Goal: Task Accomplishment & Management: Complete application form

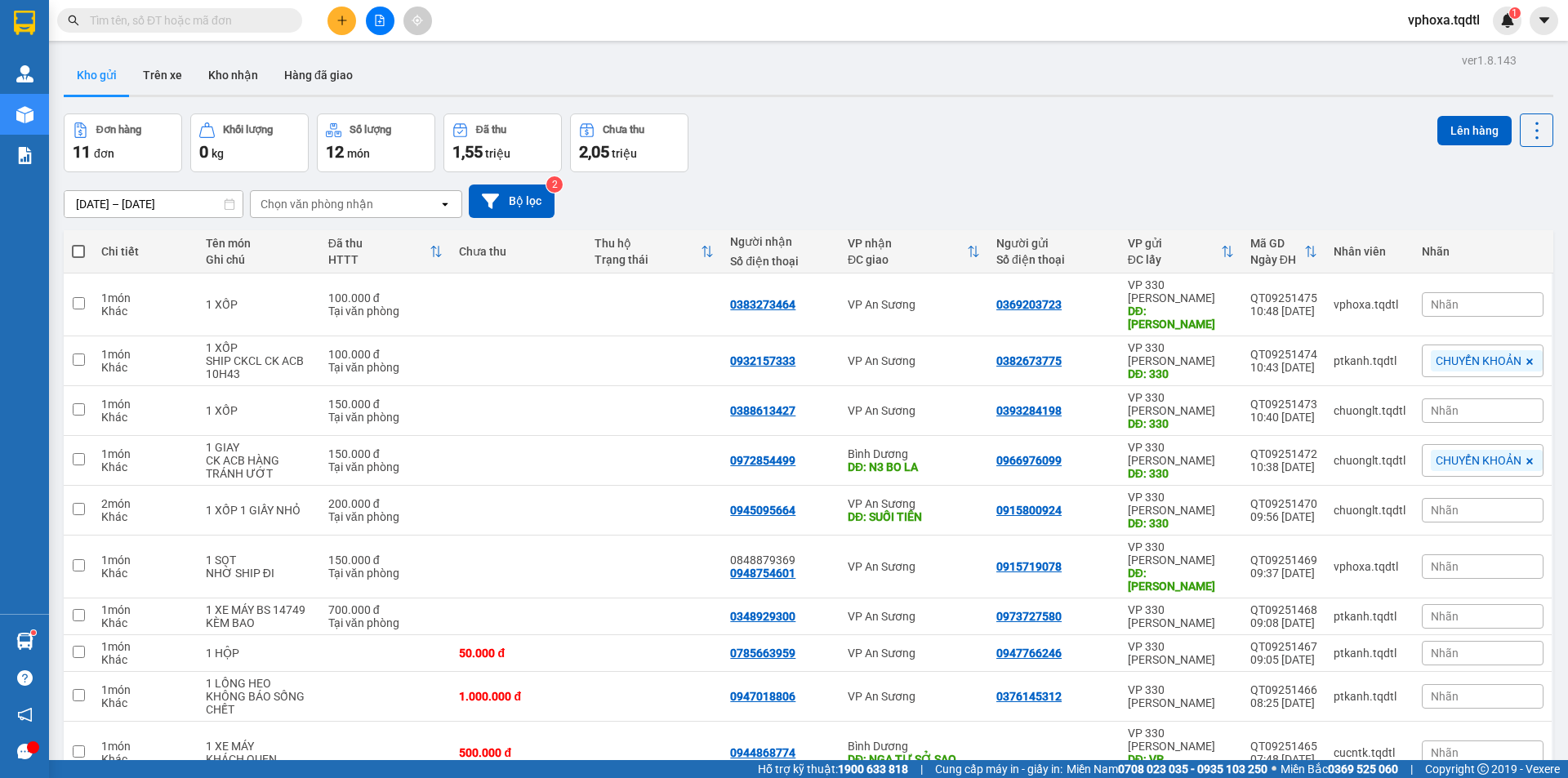
click at [332, 21] on button at bounding box center [342, 21] width 28 height 28
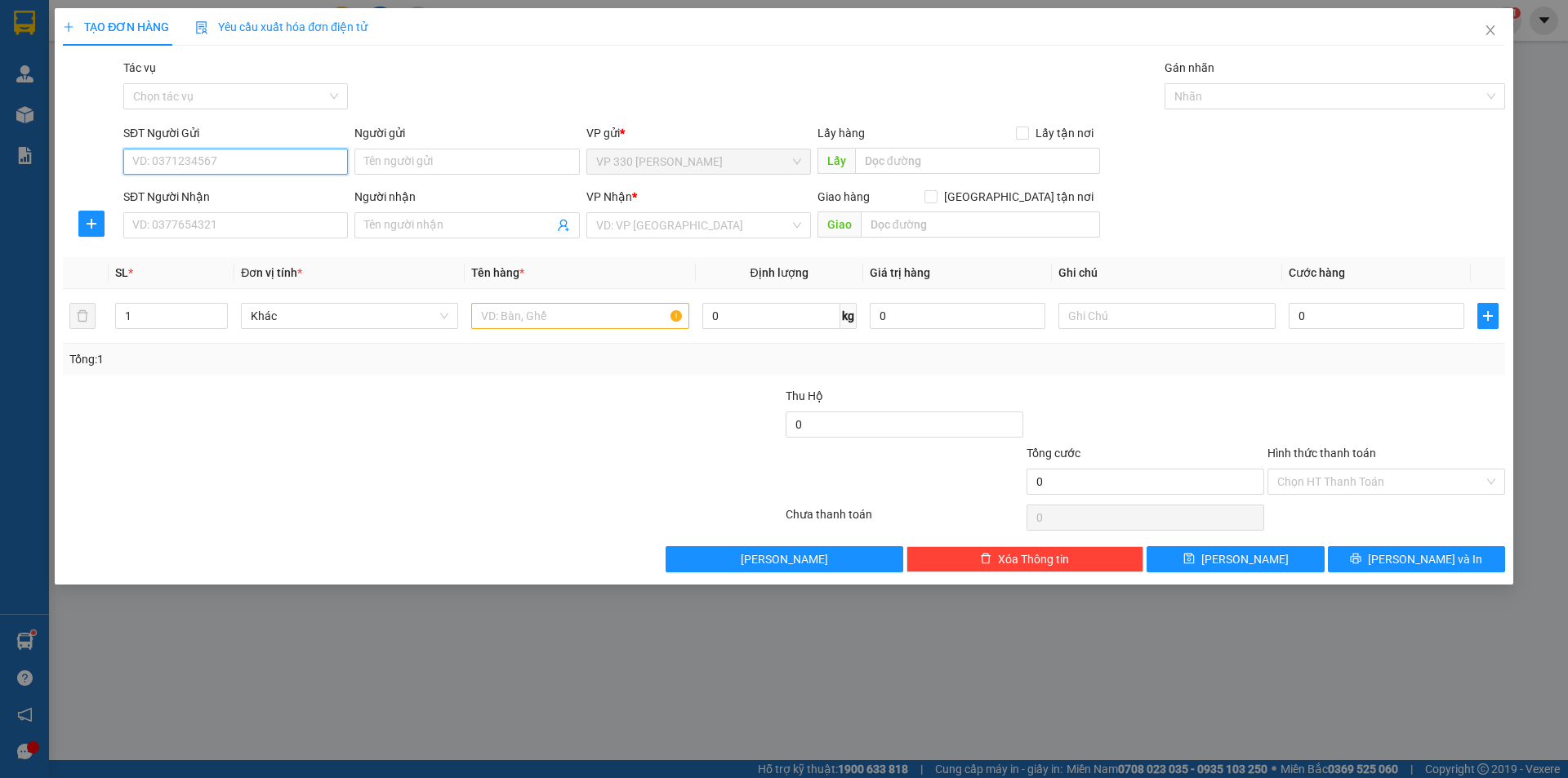
click at [179, 158] on input "SĐT Người Gửi" at bounding box center [236, 162] width 225 height 26
type input "0358828538"
click at [223, 234] on input "SĐT Người Nhận" at bounding box center [236, 225] width 225 height 26
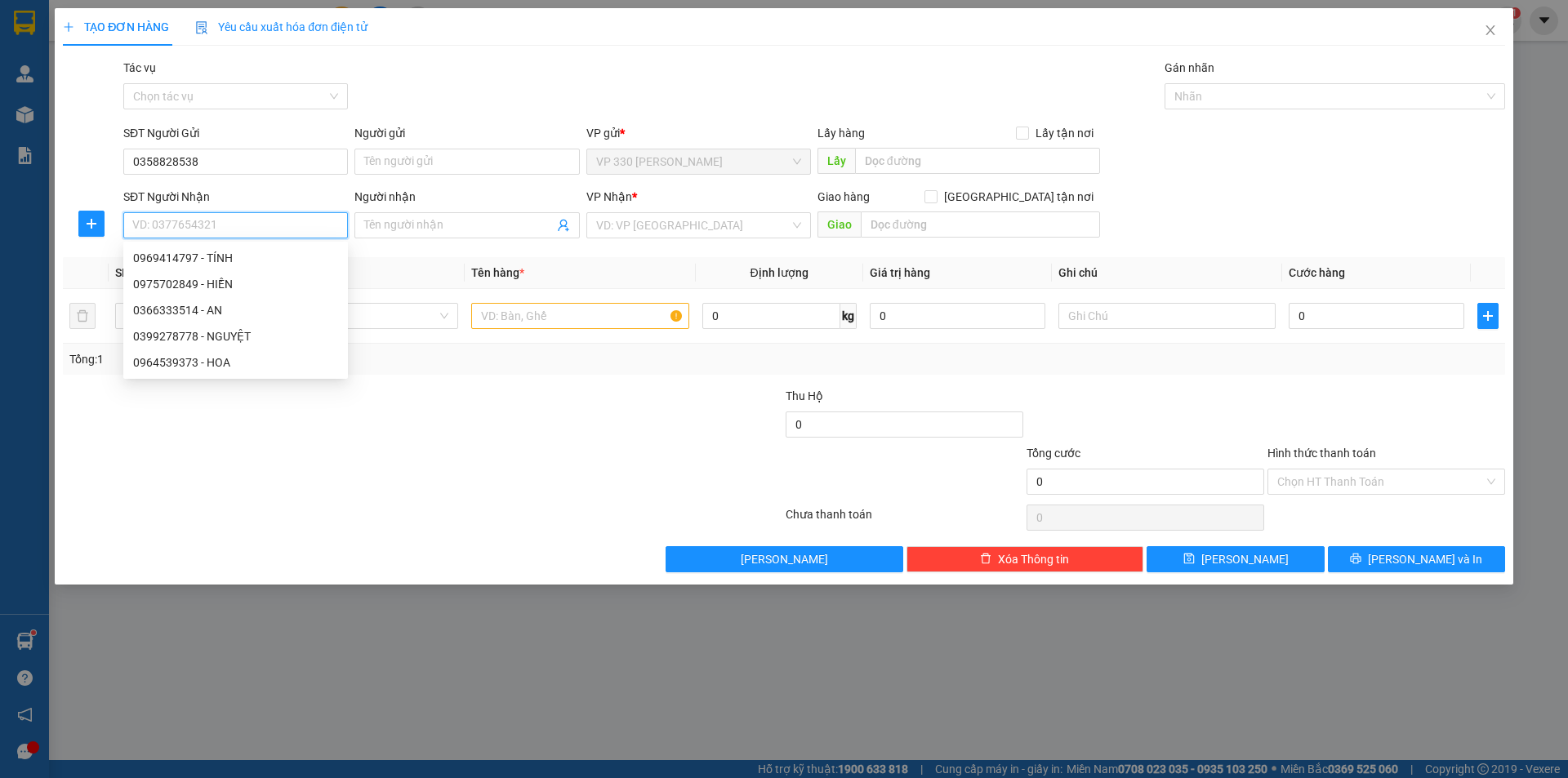
click at [179, 223] on input "SĐT Người Nhận" at bounding box center [236, 225] width 225 height 26
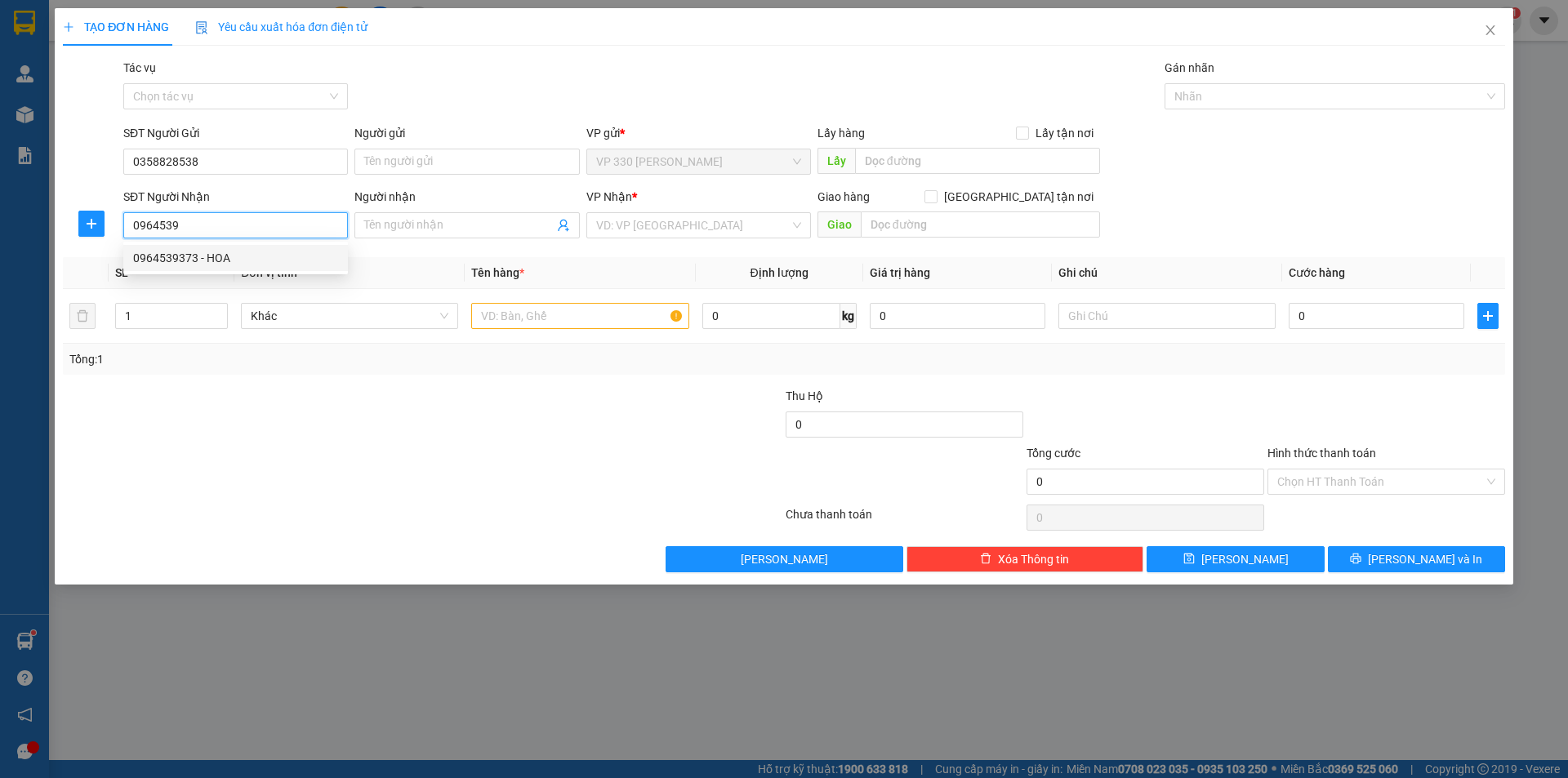
click at [188, 254] on div "0964539373 - HOA" at bounding box center [235, 257] width 205 height 18
type input "0964539373"
type input "HOA"
type input "N3 SỢI"
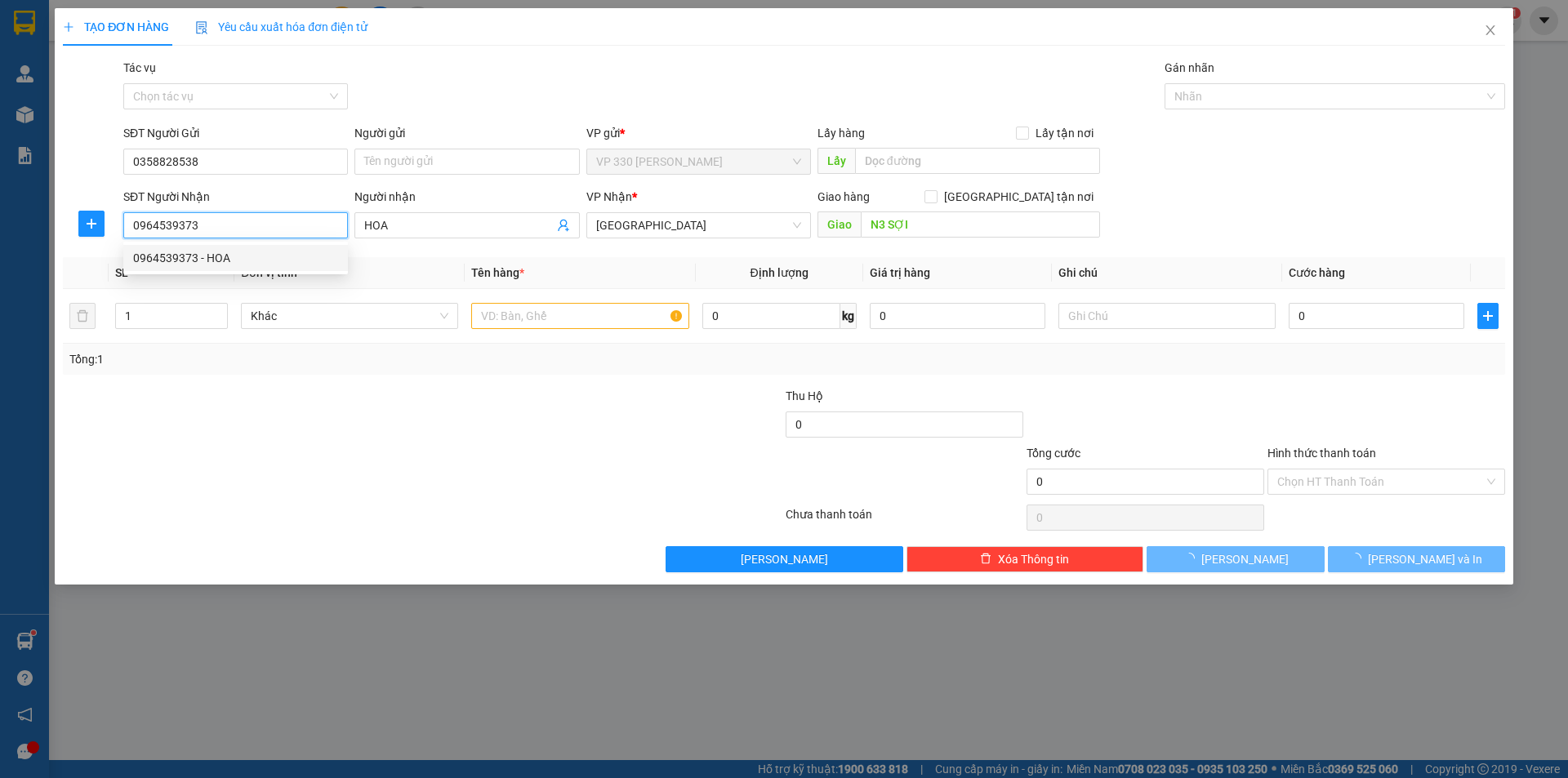
type input "600.000"
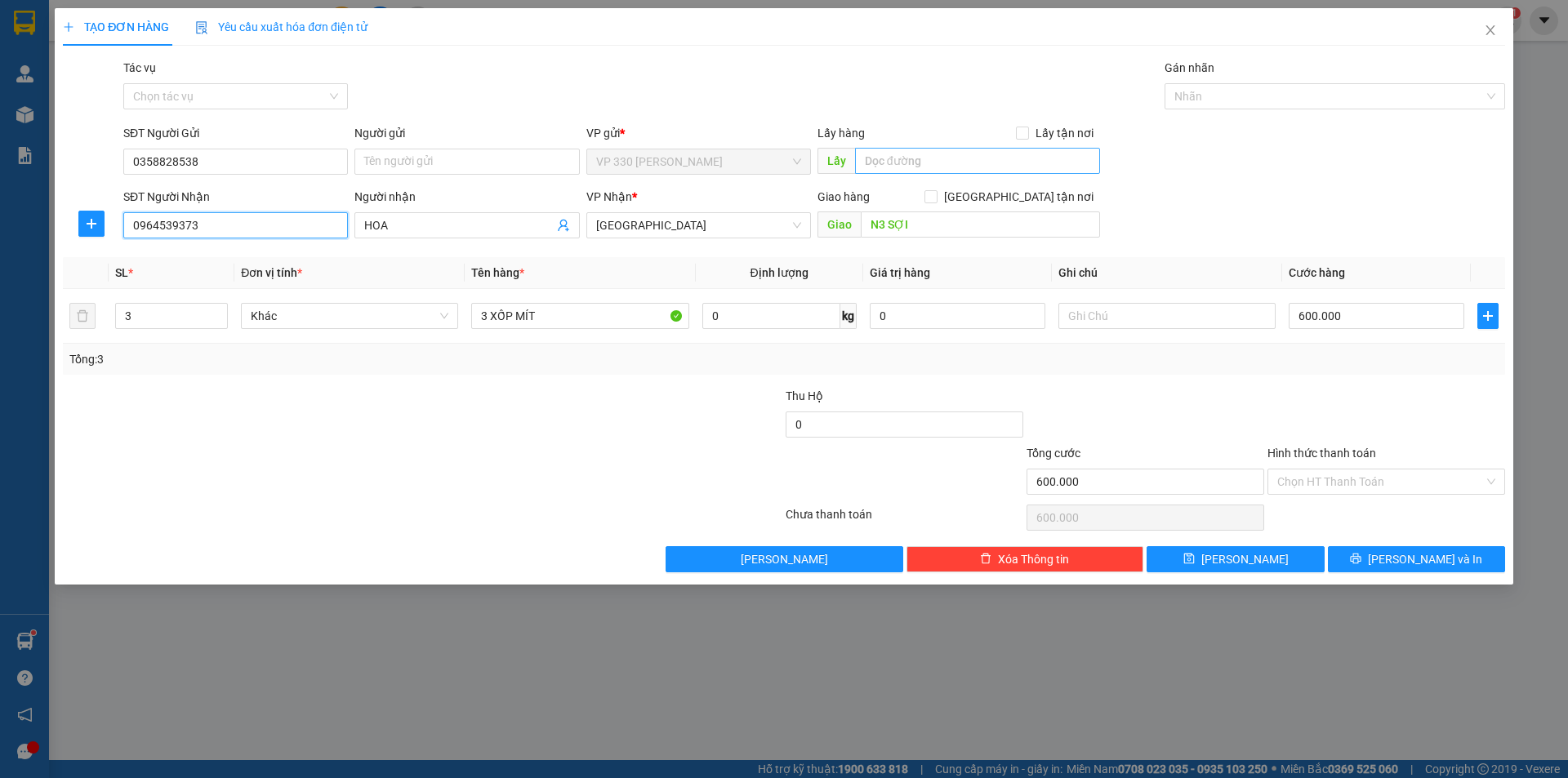
type input "0964539373"
click at [893, 154] on input "text" at bounding box center [977, 161] width 245 height 26
type input "h"
type input "HỒ XÁ"
click at [149, 320] on input "3" at bounding box center [172, 316] width 111 height 25
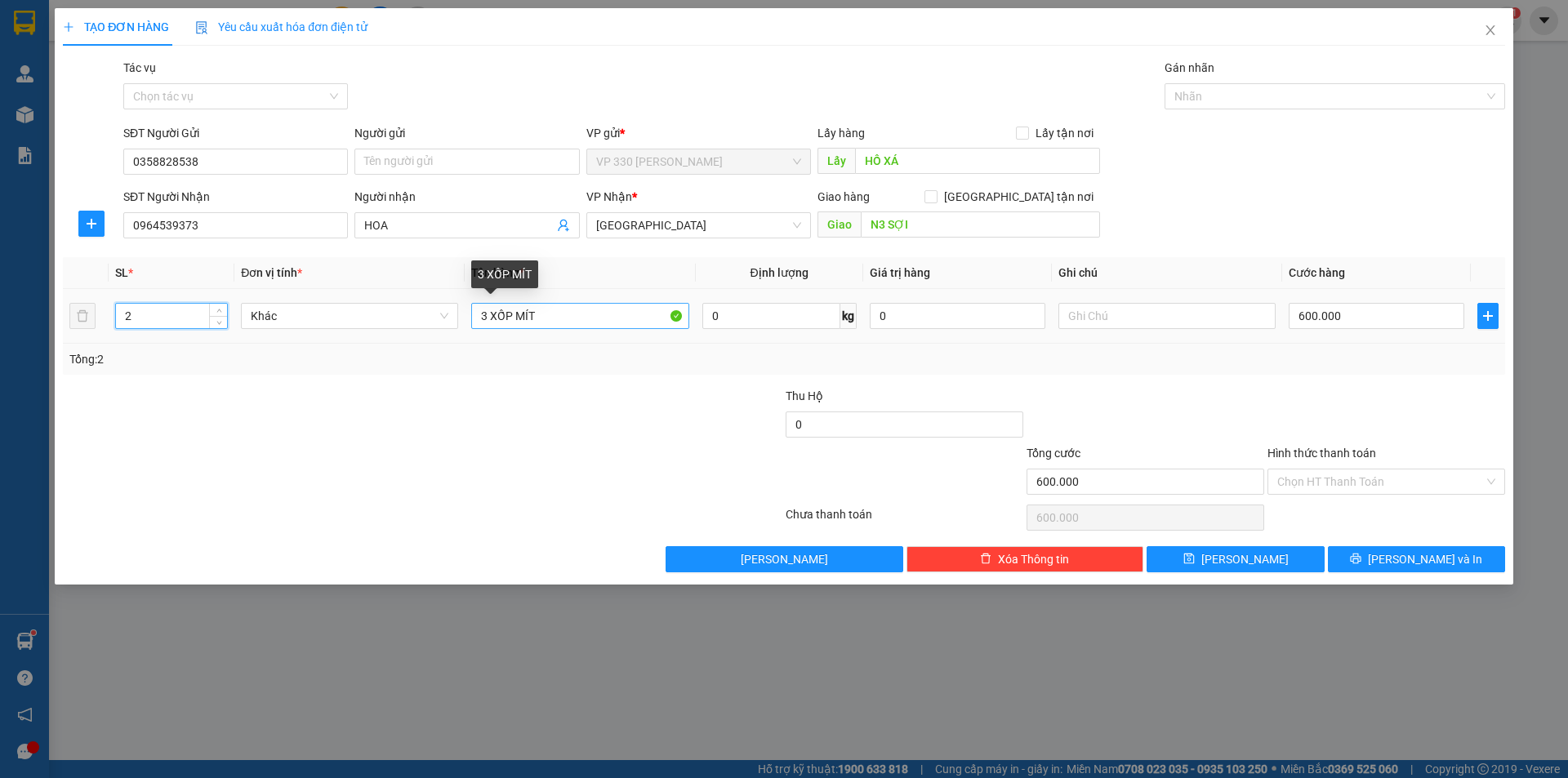
type input "2"
click at [487, 316] on input "3 XỐP MÍT" at bounding box center [580, 316] width 217 height 26
type input "2 XỐP MÍT"
click at [1346, 320] on input "600.000" at bounding box center [1376, 316] width 175 height 26
type input "0"
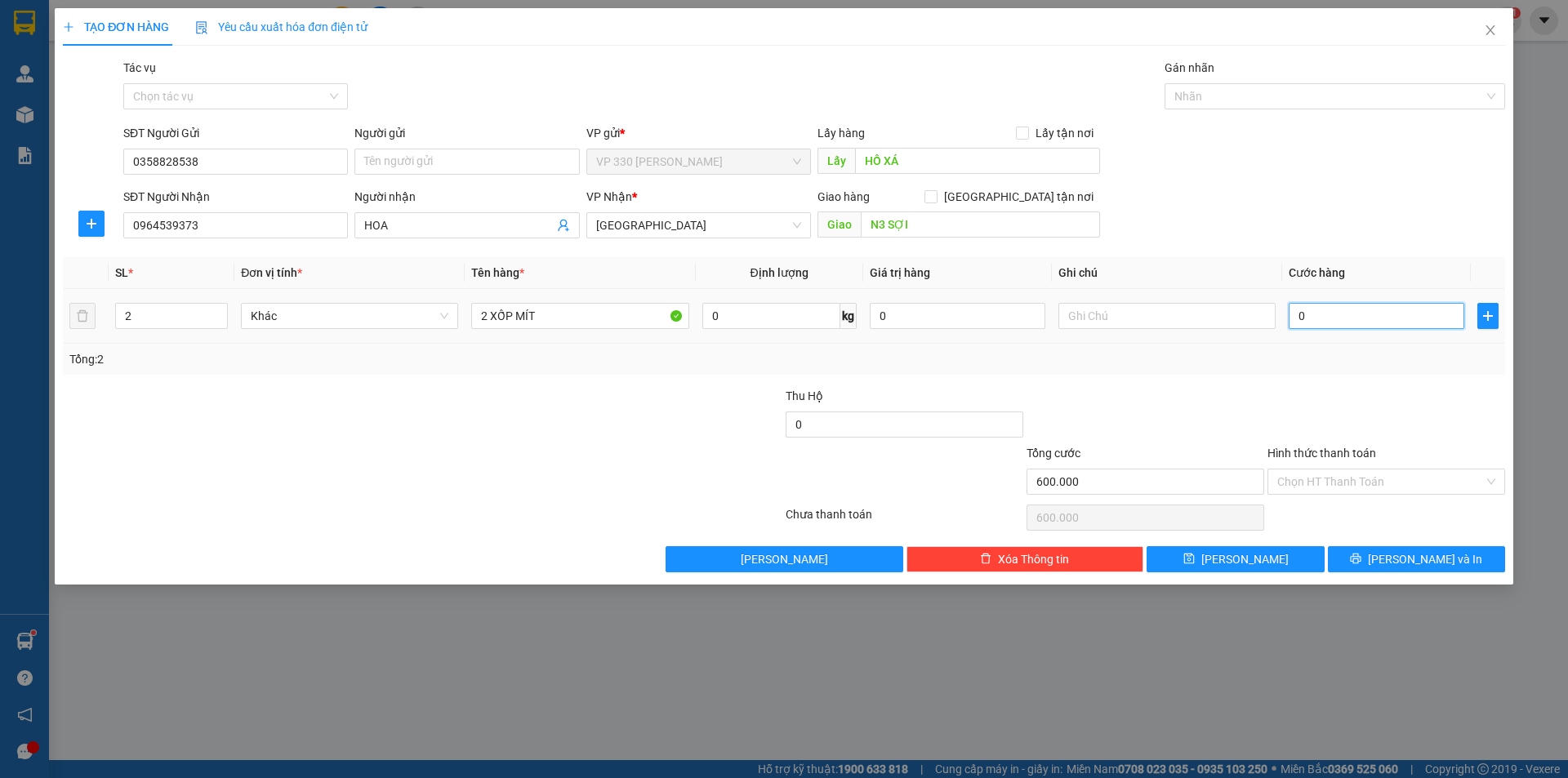
type input "0"
type input "04"
type input "4"
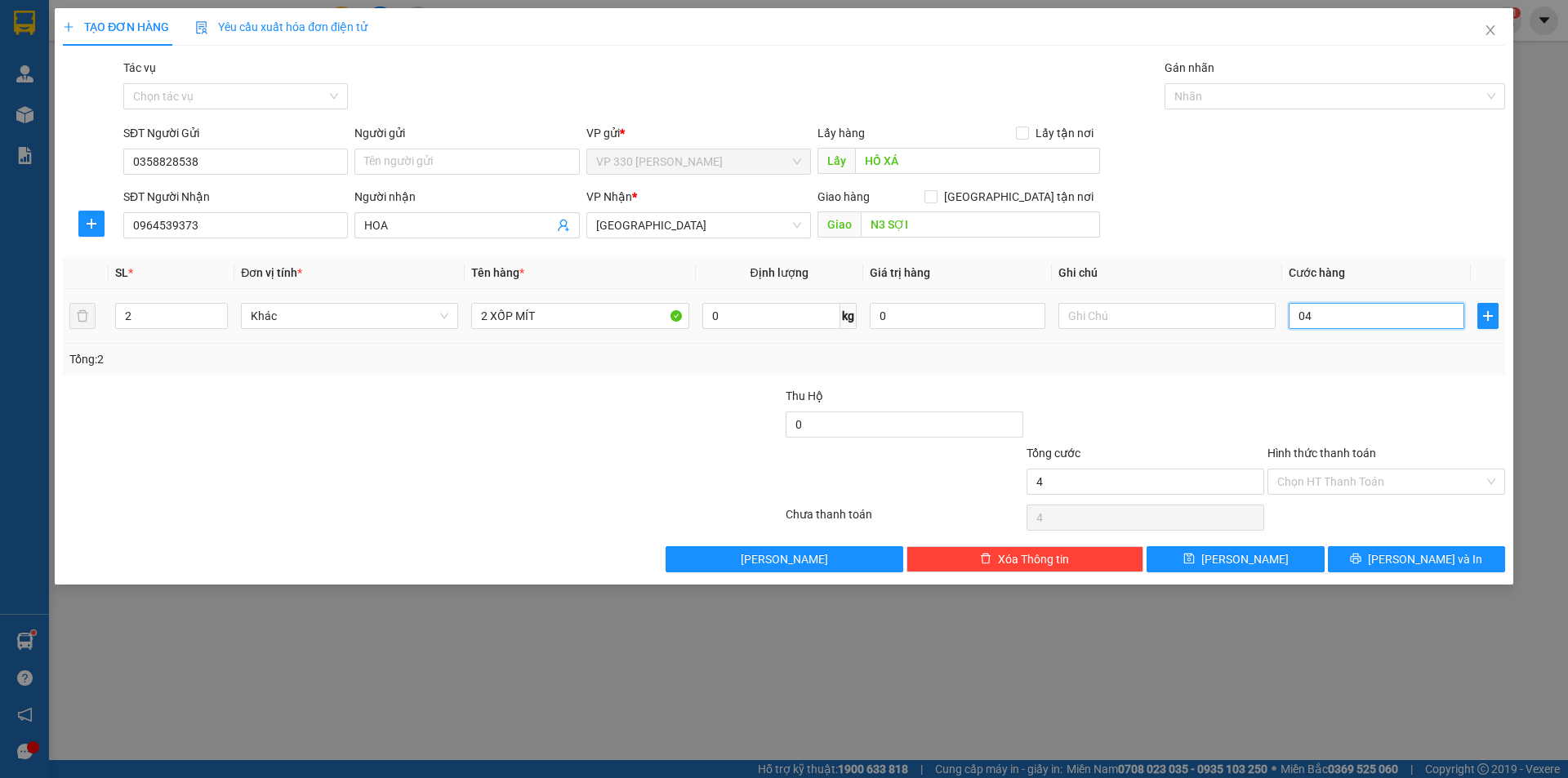
type input "40"
type input "040"
type input "400"
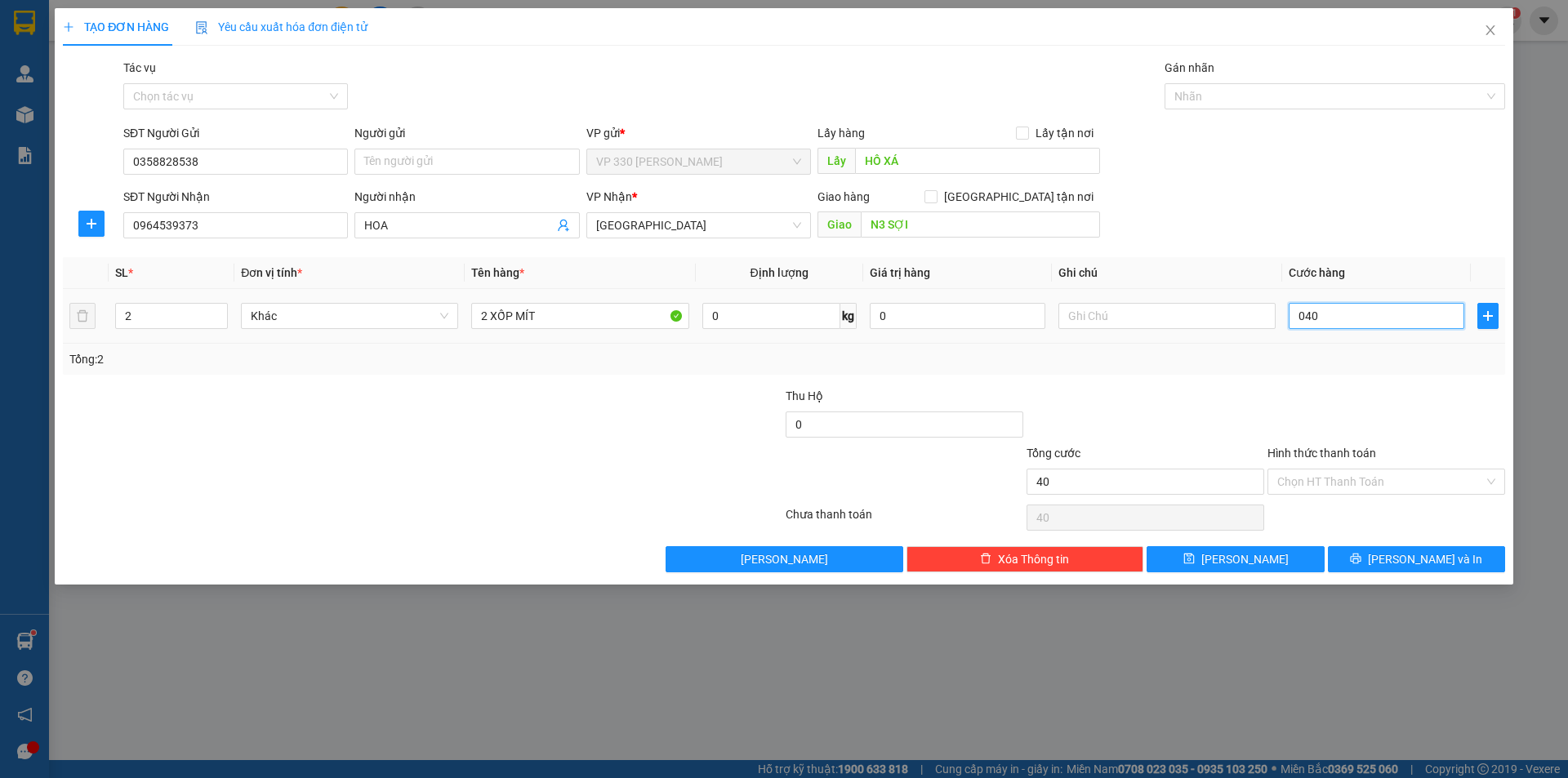
type input "0.400"
type input "4.000"
type input "040.000"
type input "40.000"
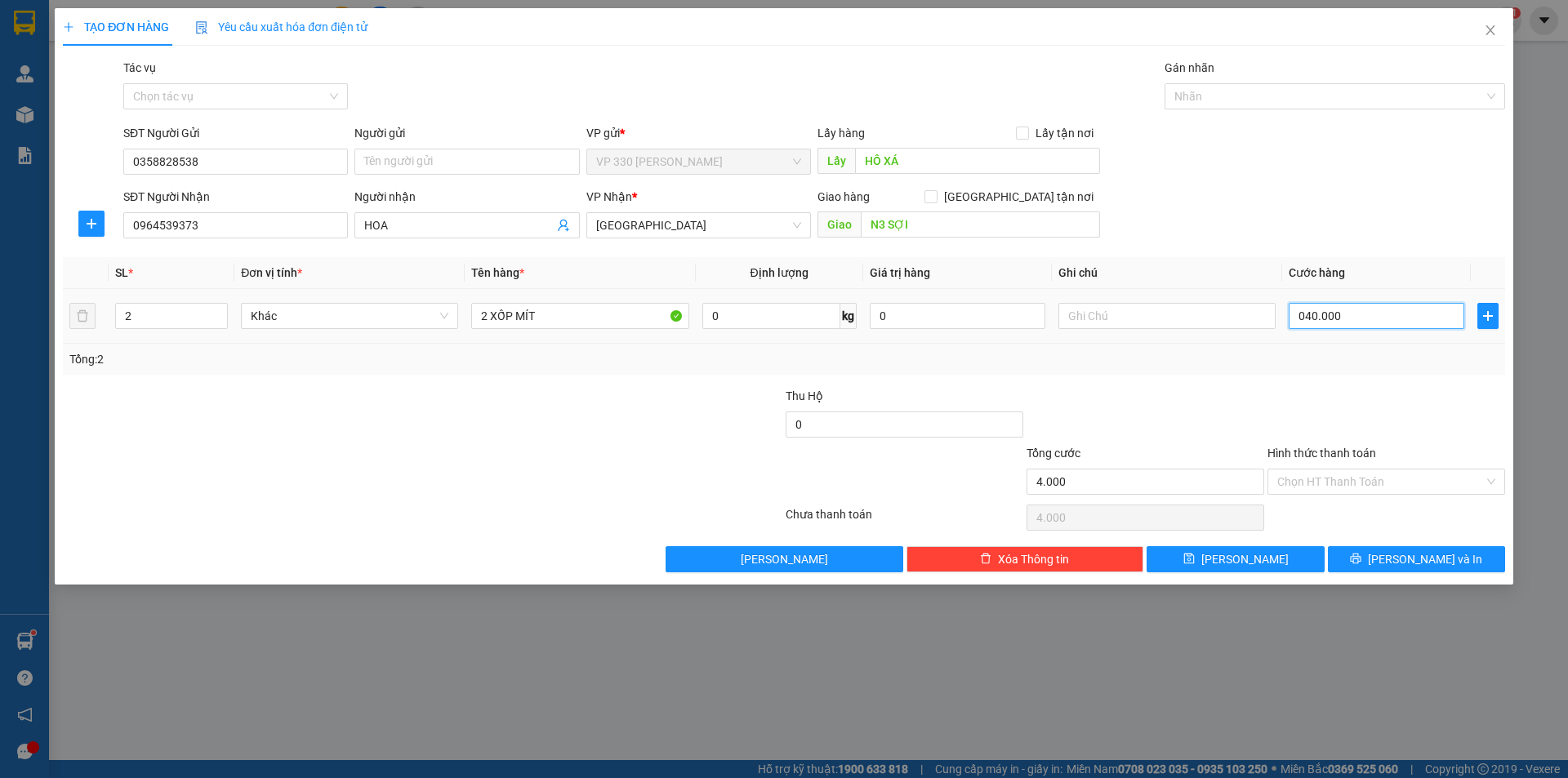
type input "40.000"
type input "400.000"
click at [1194, 558] on icon "save" at bounding box center [1189, 558] width 10 height 10
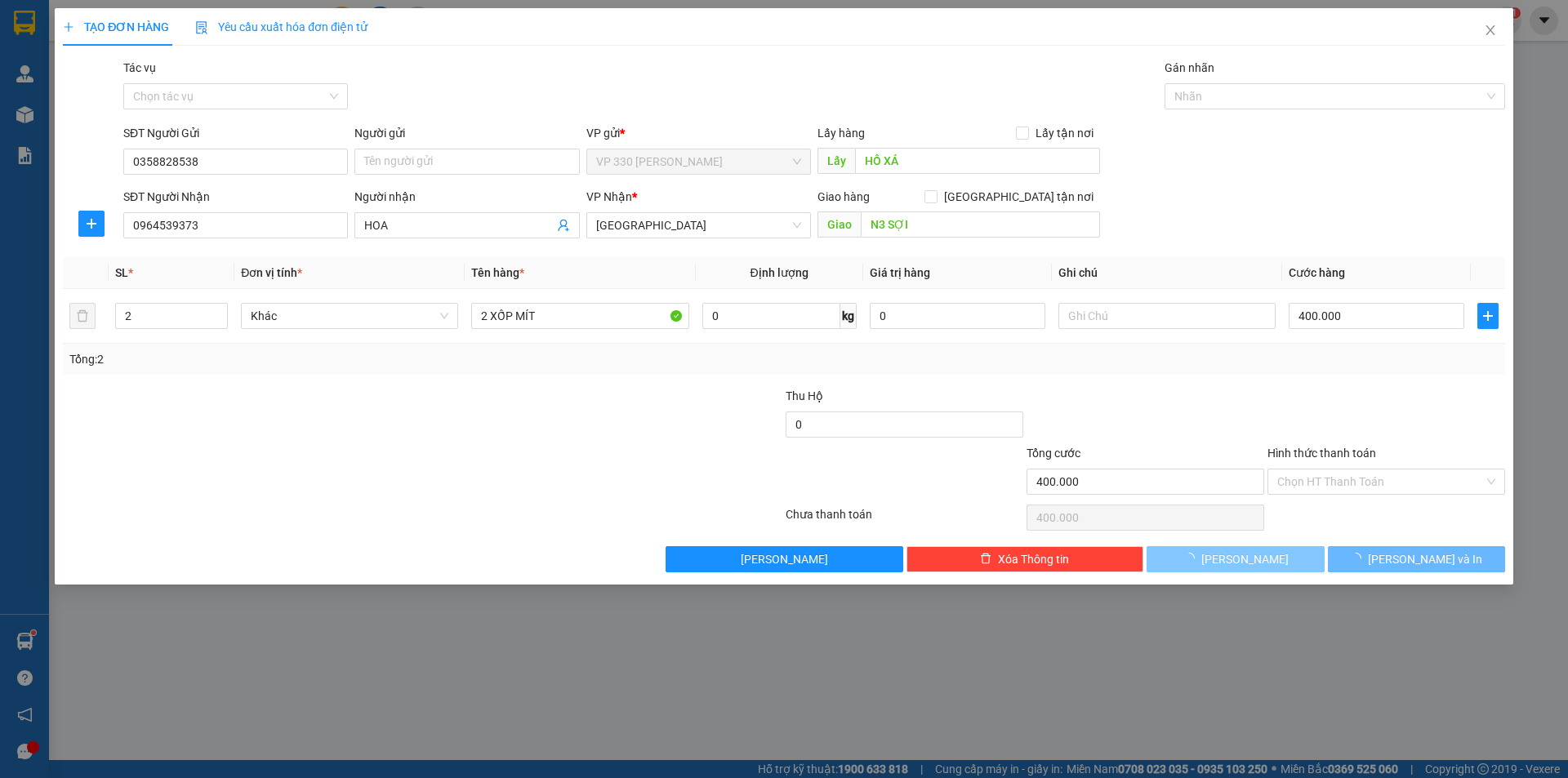
type input "0"
